Goal: Task Accomplishment & Management: Manage account settings

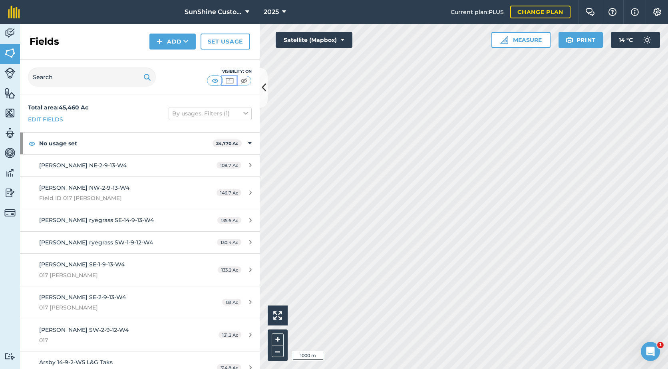
click at [231, 83] on img at bounding box center [230, 81] width 10 height 8
click at [246, 83] on img at bounding box center [244, 81] width 10 height 8
click at [231, 82] on img at bounding box center [230, 81] width 10 height 8
click at [215, 82] on img at bounding box center [215, 81] width 10 height 8
click at [242, 81] on img at bounding box center [244, 81] width 10 height 8
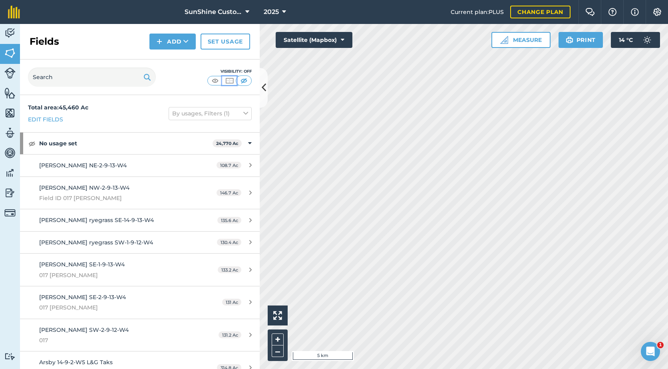
click at [231, 81] on img at bounding box center [230, 81] width 10 height 8
click at [216, 82] on img at bounding box center [215, 81] width 10 height 8
click at [655, 11] on img at bounding box center [657, 12] width 10 height 8
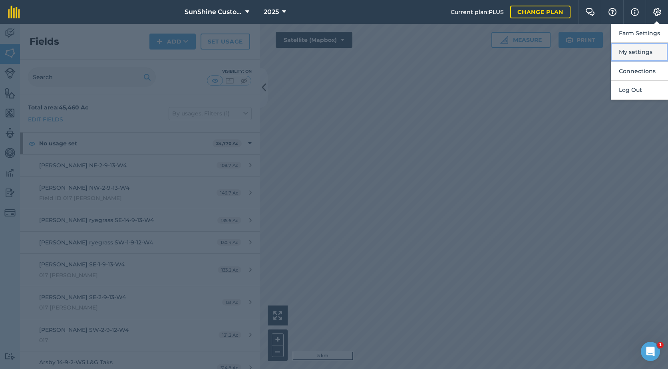
click at [647, 52] on button "My settings" at bounding box center [639, 52] width 57 height 19
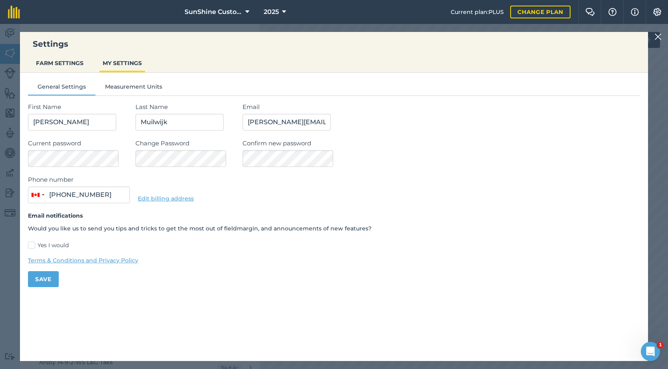
type input "(403) 715-4281"
click at [67, 64] on button "FARM SETTINGS" at bounding box center [60, 63] width 54 height 15
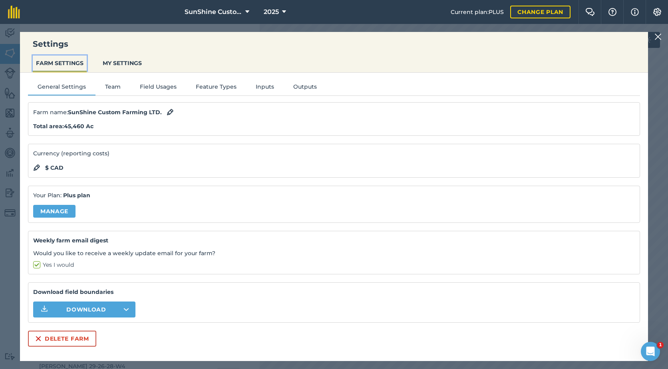
scroll to position [240, 0]
click at [127, 62] on button "MY SETTINGS" at bounding box center [122, 63] width 46 height 15
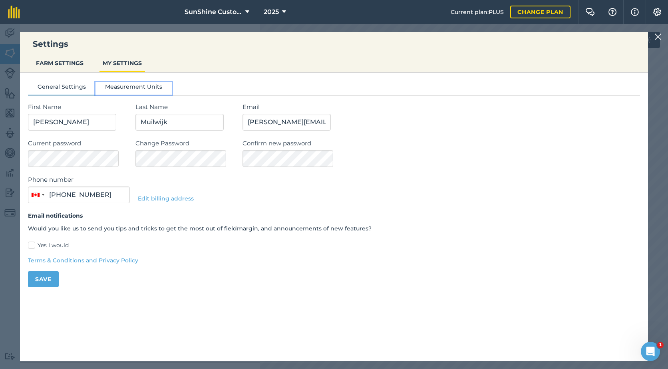
click at [137, 87] on button "Measurement Units" at bounding box center [133, 88] width 76 height 12
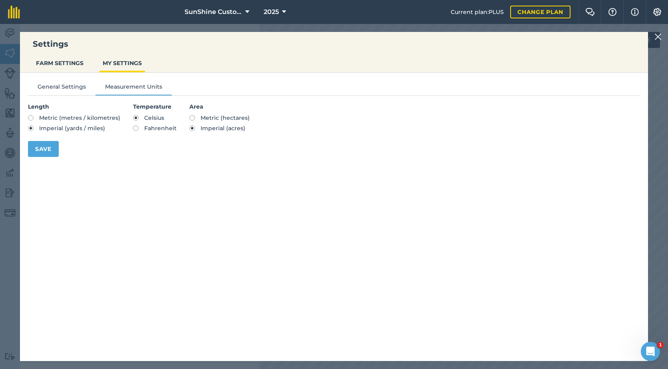
click at [652, 38] on div "Settings FARM SETTINGS MY SETTINGS General Settings Measurement Units Length Me…" at bounding box center [334, 196] width 668 height 345
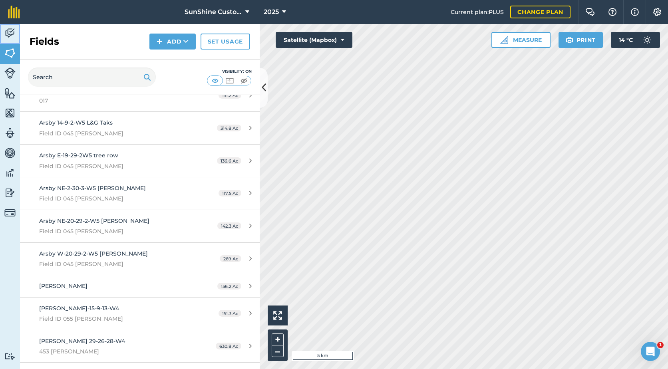
click at [10, 34] on img at bounding box center [9, 33] width 11 height 12
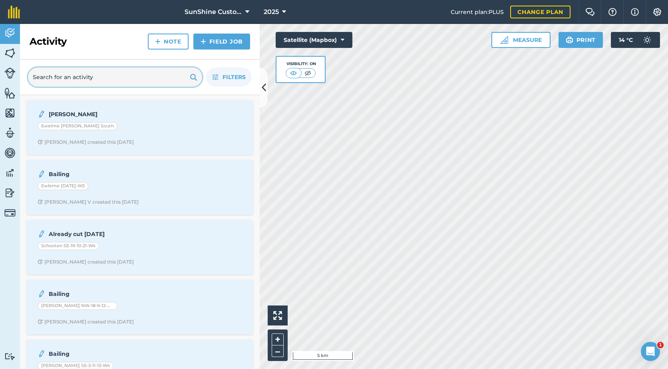
click at [119, 74] on input "text" at bounding box center [115, 77] width 174 height 19
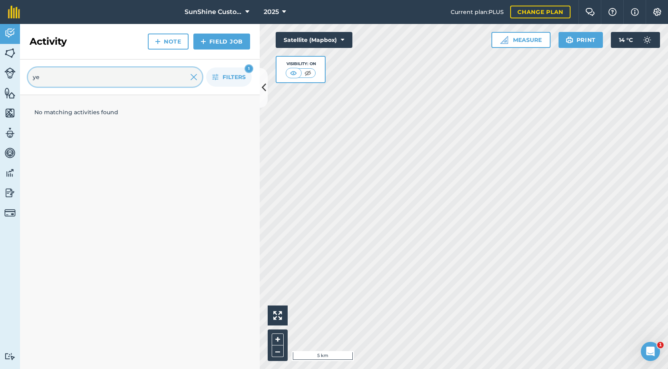
type input "y"
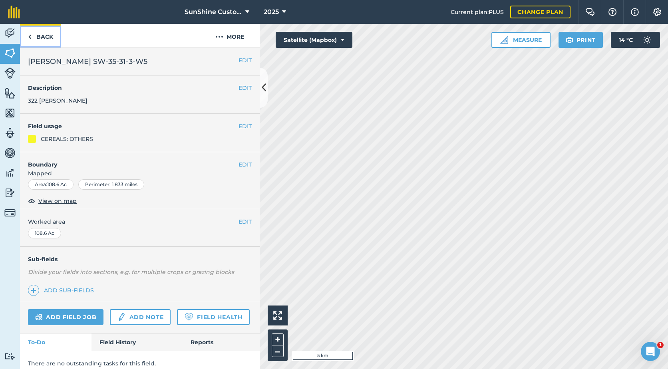
click at [34, 35] on link "Back" at bounding box center [40, 36] width 41 height 24
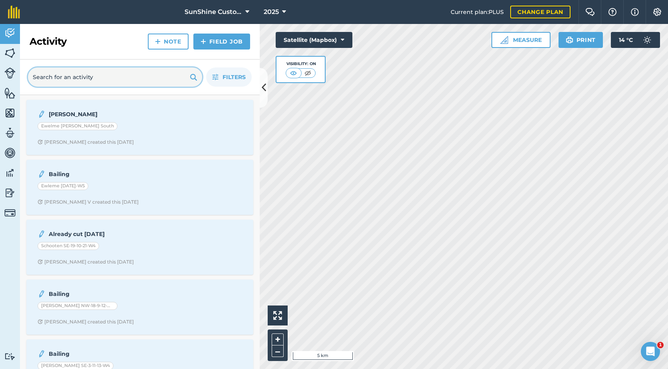
click at [59, 75] on input "text" at bounding box center [115, 77] width 174 height 19
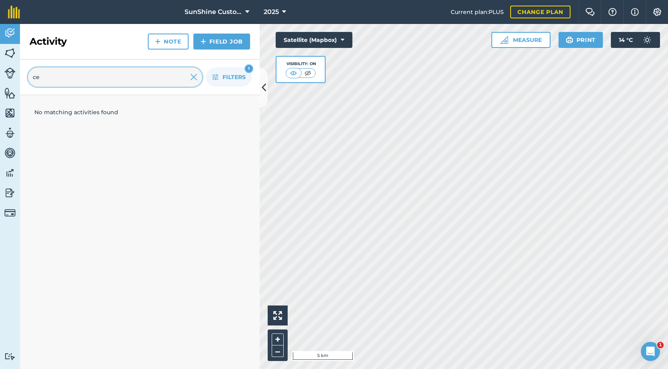
type input "c"
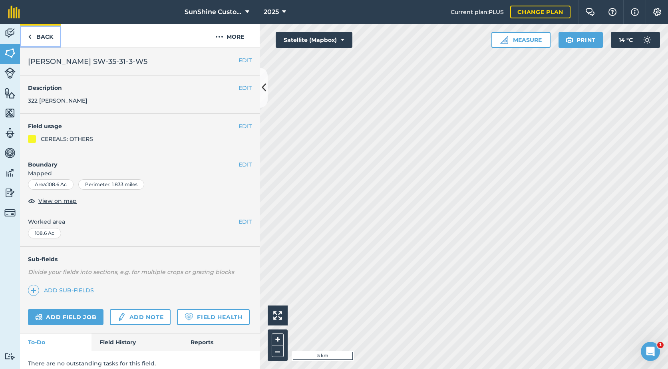
click at [40, 43] on link "Back" at bounding box center [40, 36] width 41 height 24
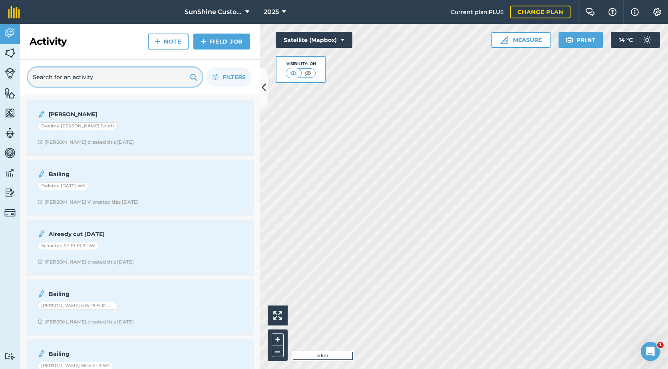
click at [58, 75] on input "text" at bounding box center [115, 77] width 174 height 19
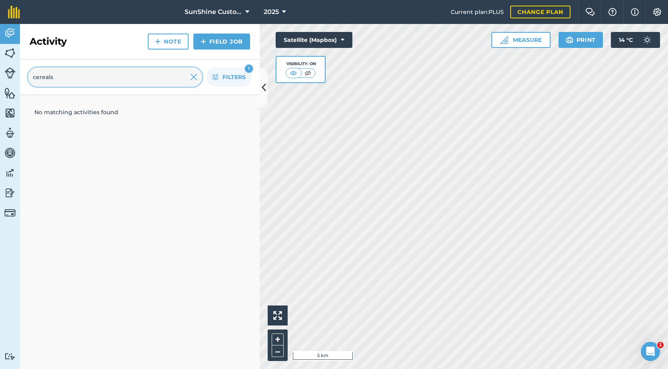
type input "cereals"
click at [194, 76] on img at bounding box center [193, 77] width 7 height 10
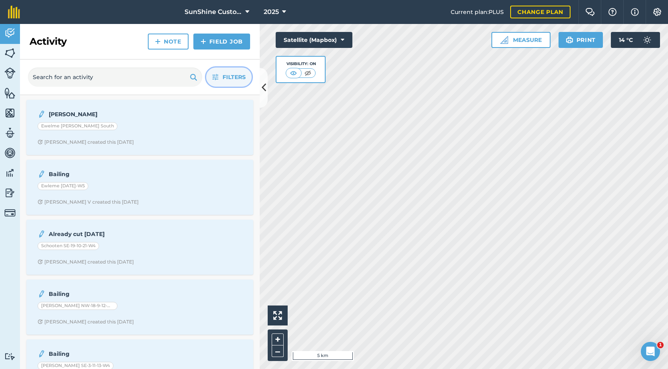
click at [217, 78] on icon "button" at bounding box center [215, 77] width 6 height 6
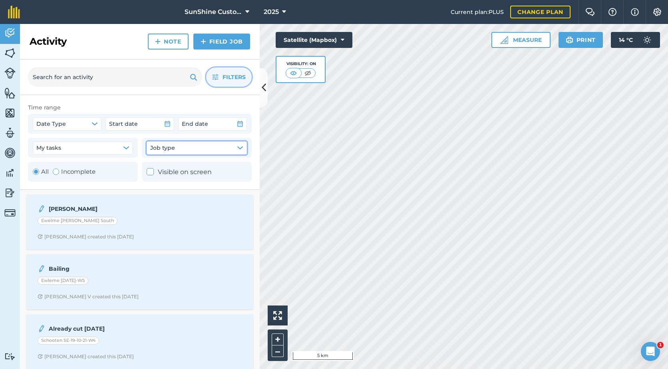
click at [238, 145] on icon "button" at bounding box center [240, 148] width 6 height 6
click at [8, 56] on img at bounding box center [9, 53] width 11 height 12
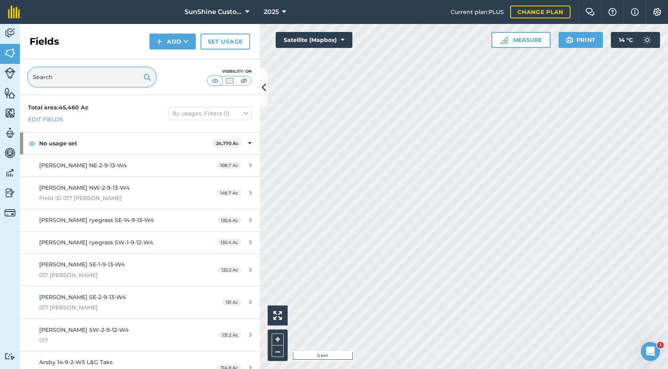
click at [50, 78] on input "text" at bounding box center [92, 77] width 128 height 19
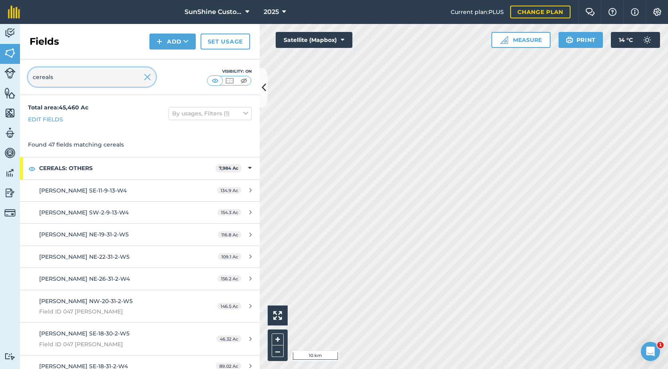
type input "cereals"
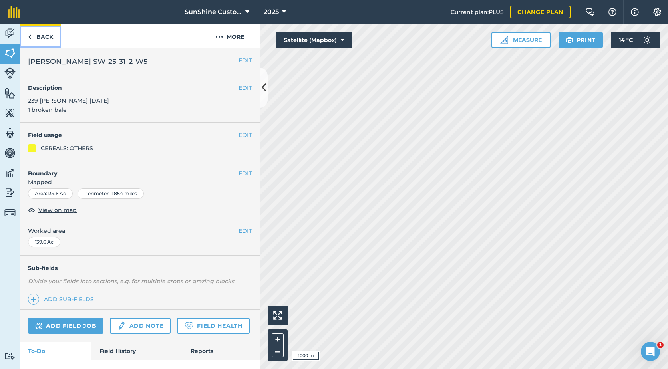
click at [38, 34] on link "Back" at bounding box center [40, 36] width 41 height 24
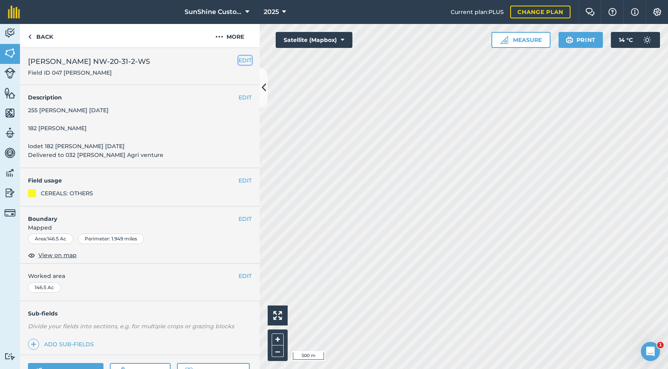
click at [239, 61] on button "EDIT" at bounding box center [245, 60] width 13 height 9
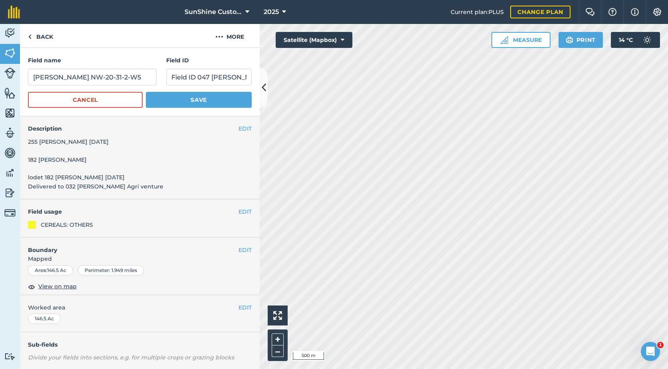
click at [135, 188] on div "EDIT Description 255 bales September 16 2025 182 bales lodet 182 bales Septembe…" at bounding box center [140, 157] width 240 height 83
click at [239, 125] on button "EDIT" at bounding box center [245, 128] width 13 height 9
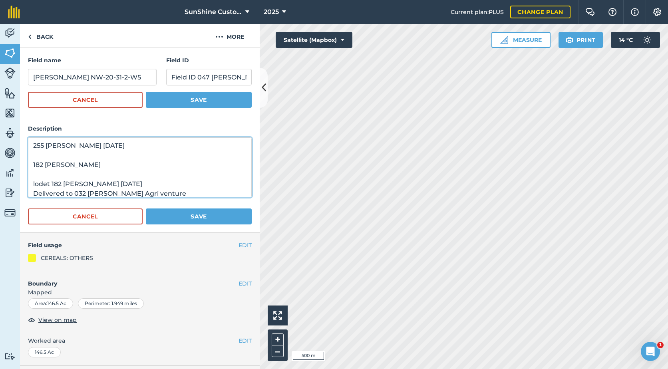
scroll to position [5, 0]
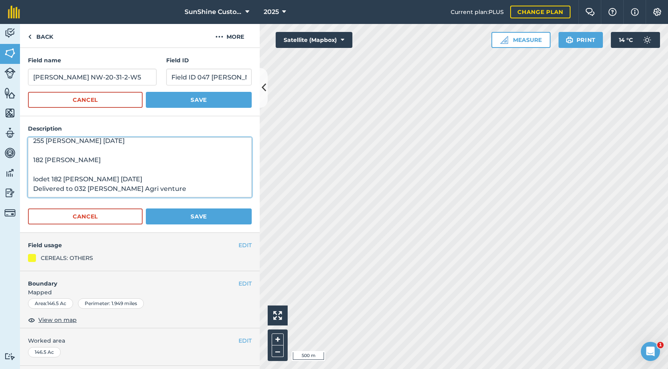
drag, startPoint x: 169, startPoint y: 195, endPoint x: 26, endPoint y: 160, distance: 147.0
click at [26, 160] on div "Description 255 bales September 16 2025 182 bales lodet 182 bales September 24 …" at bounding box center [140, 174] width 240 height 116
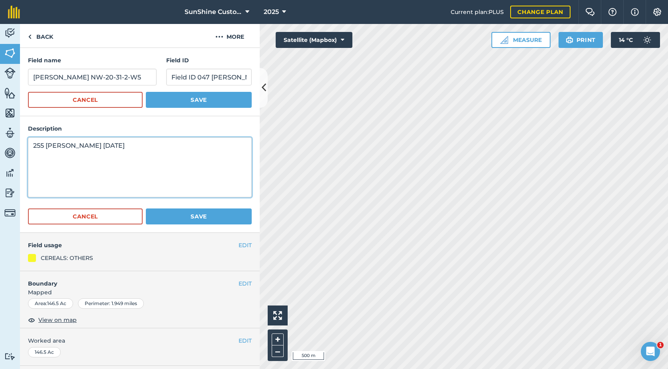
scroll to position [0, 0]
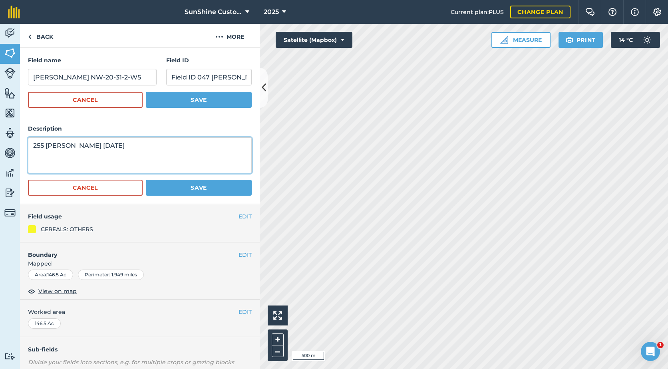
type textarea "255 bales September 16 2025"
click at [173, 186] on button "Save" at bounding box center [199, 188] width 106 height 16
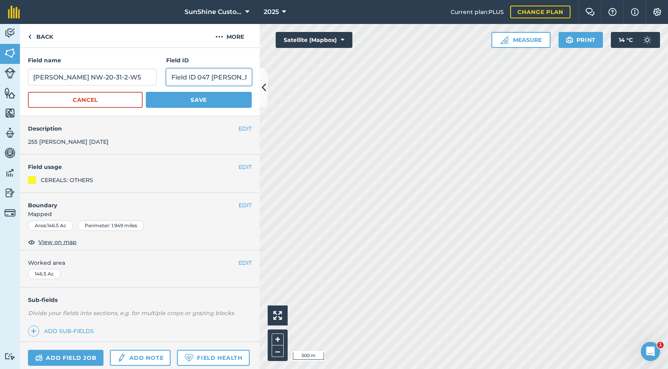
drag, startPoint x: 230, startPoint y: 78, endPoint x: 161, endPoint y: 82, distance: 69.6
click at [166, 80] on input "Field ID 047 [PERSON_NAME]" at bounding box center [208, 77] width 85 height 17
click at [168, 101] on button "Save" at bounding box center [199, 100] width 106 height 16
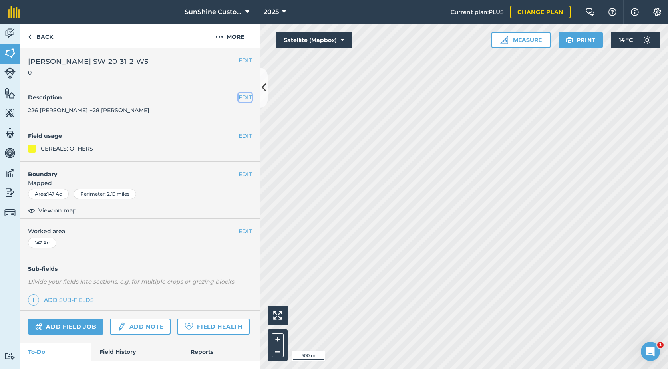
click at [239, 96] on button "EDIT" at bounding box center [245, 97] width 13 height 9
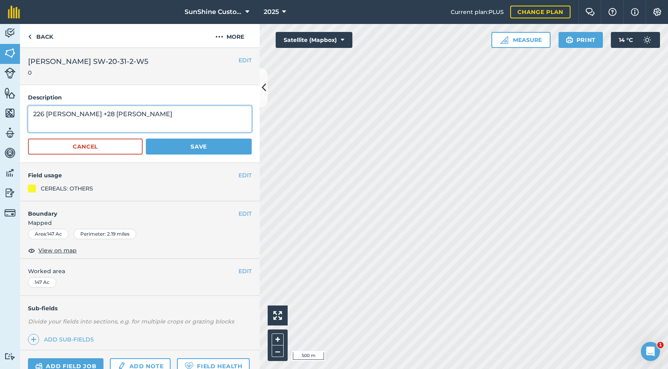
drag, startPoint x: 116, startPoint y: 116, endPoint x: 28, endPoint y: 117, distance: 87.9
click at [28, 117] on textarea "226 bales +28 bales" at bounding box center [140, 119] width 224 height 26
type textarea "105"
click at [221, 144] on button "Save" at bounding box center [199, 147] width 106 height 16
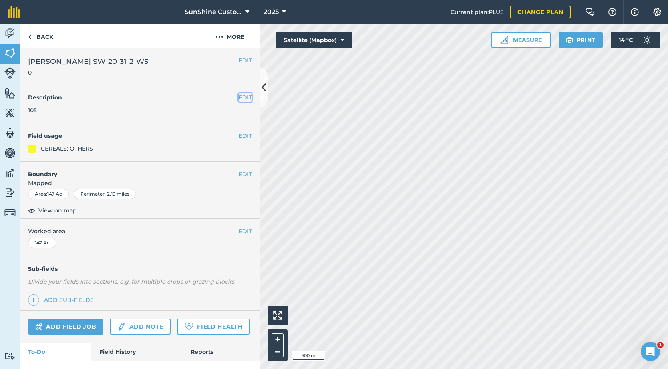
click at [239, 98] on button "EDIT" at bounding box center [245, 97] width 13 height 9
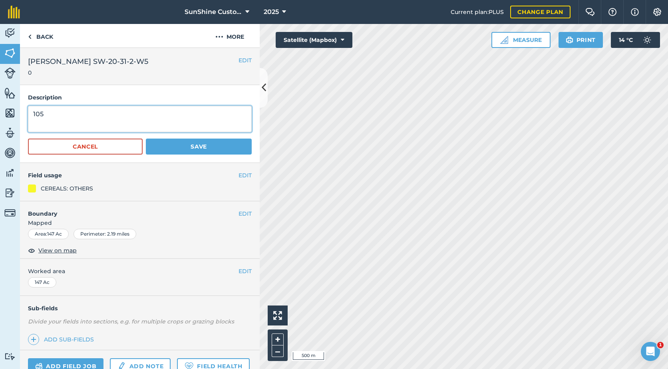
click at [56, 117] on textarea "105" at bounding box center [140, 119] width 224 height 26
type textarea "105 bales"
click at [193, 145] on button "Save" at bounding box center [199, 147] width 106 height 16
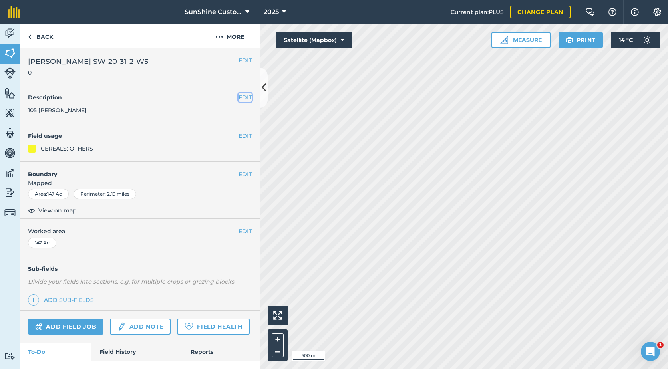
click at [239, 99] on button "EDIT" at bounding box center [245, 97] width 13 height 9
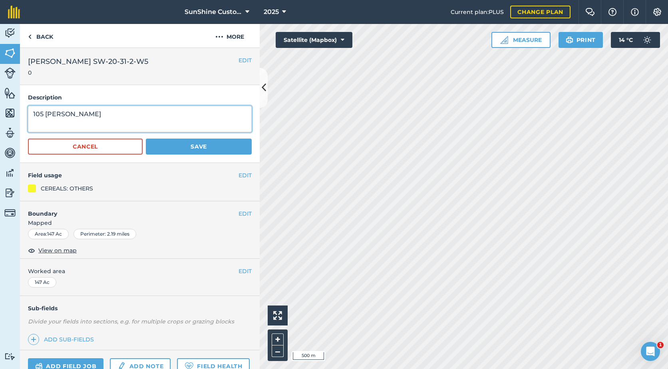
click at [57, 116] on textarea "105 bales" at bounding box center [140, 119] width 224 height 26
click at [66, 114] on textarea "105 bales" at bounding box center [140, 119] width 224 height 26
type textarea "105 bales?"
click at [150, 151] on button "Save" at bounding box center [199, 147] width 106 height 16
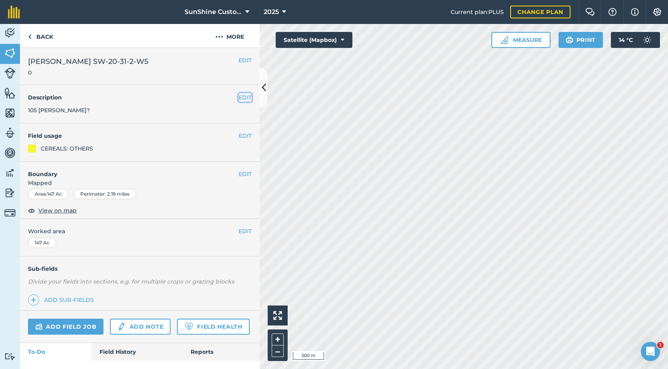
click at [241, 97] on button "EDIT" at bounding box center [245, 97] width 13 height 9
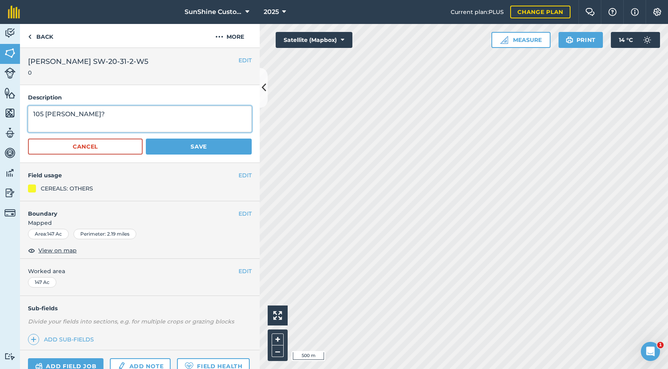
drag, startPoint x: 74, startPoint y: 113, endPoint x: 18, endPoint y: 114, distance: 56.7
click at [18, 114] on div "Activity Fields Livestock Features Maps Team Vehicles Data Reporting Billing Tu…" at bounding box center [334, 196] width 668 height 345
type textarea "2"
type textarea "228?"
click at [206, 148] on button "Save" at bounding box center [199, 147] width 106 height 16
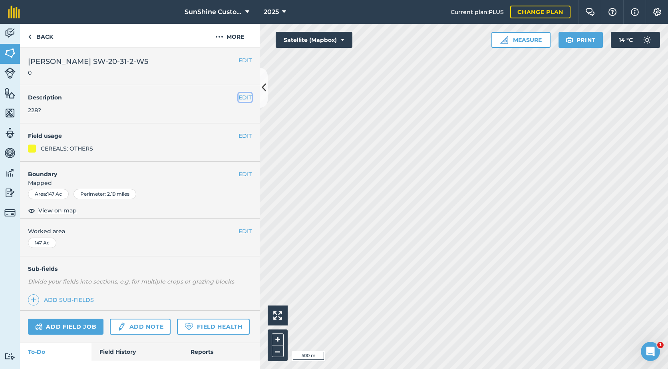
click at [239, 95] on button "EDIT" at bounding box center [245, 97] width 13 height 9
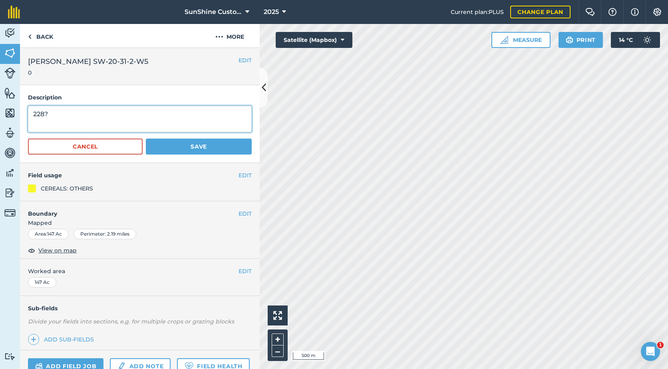
click at [44, 114] on textarea "228?" at bounding box center [140, 119] width 224 height 26
type textarea "228 bales?"
click at [197, 148] on button "Save" at bounding box center [199, 147] width 106 height 16
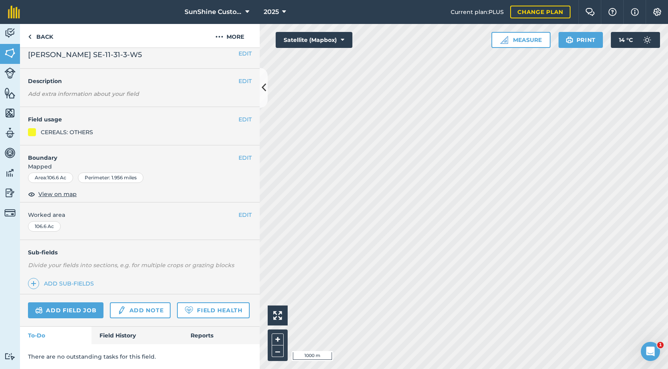
scroll to position [29, 0]
